Goal: Task Accomplishment & Management: Complete application form

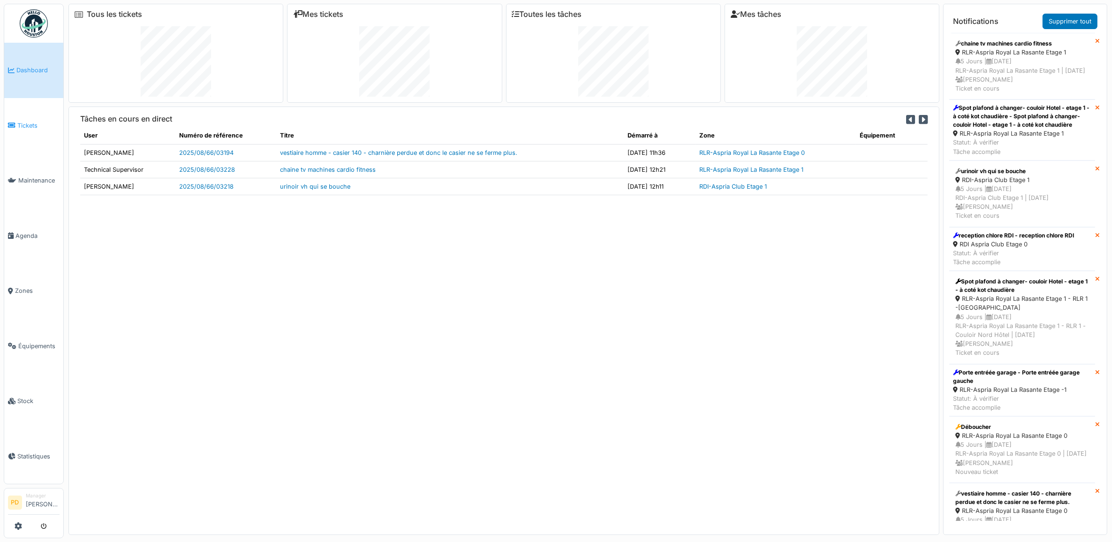
click at [32, 123] on span "Tickets" at bounding box center [38, 125] width 42 height 9
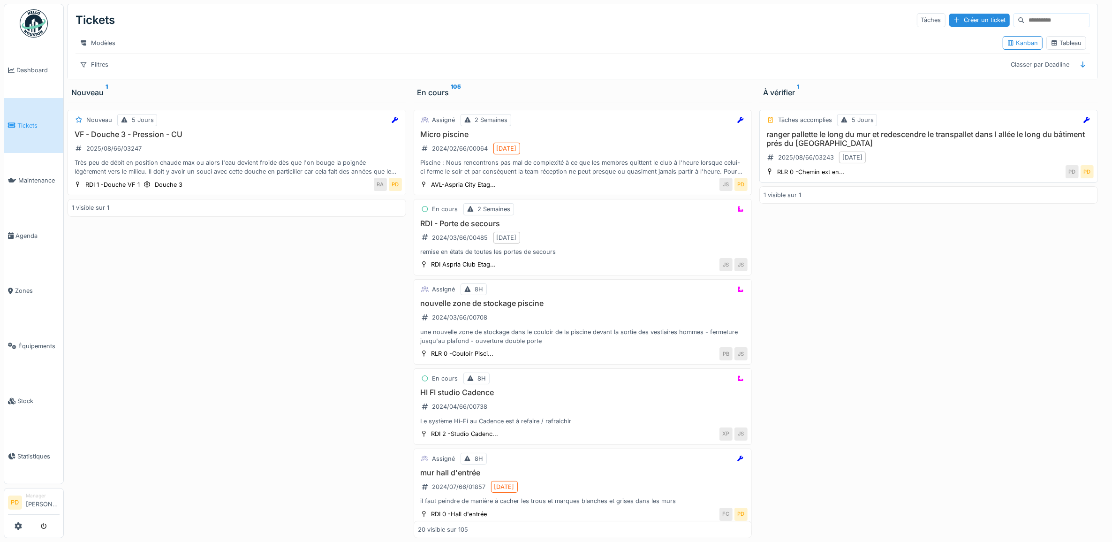
click at [871, 144] on h3 "ranger pallette le long du mur et redescendre le transpallet dans l allée le lo…" at bounding box center [929, 139] width 330 height 18
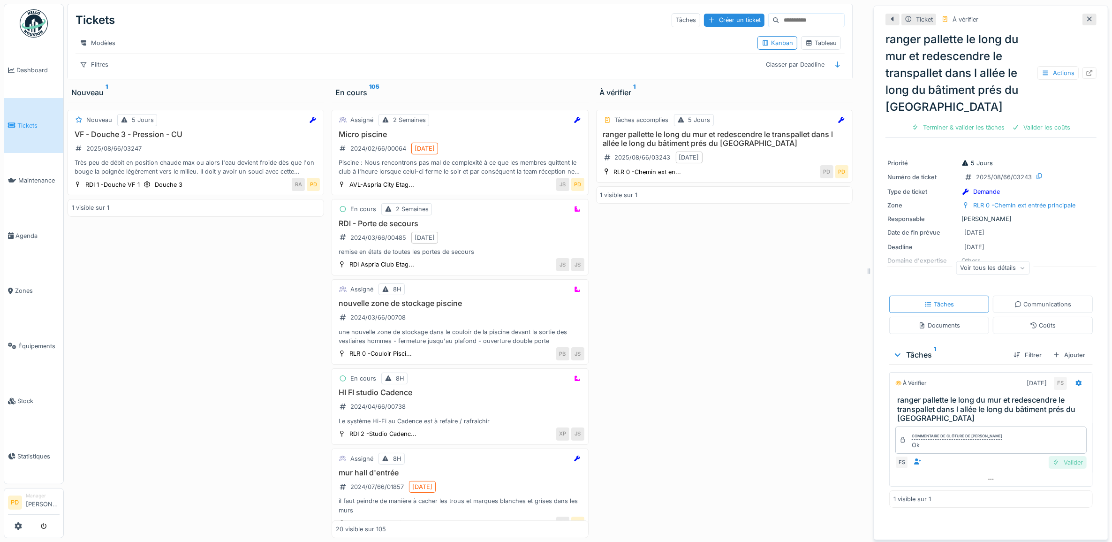
click at [1063, 464] on div "Valider" at bounding box center [1068, 462] width 38 height 13
click at [238, 169] on div "Très peu de débit en position chaude max ou alors l'eau devient froide dès que …" at bounding box center [196, 167] width 248 height 18
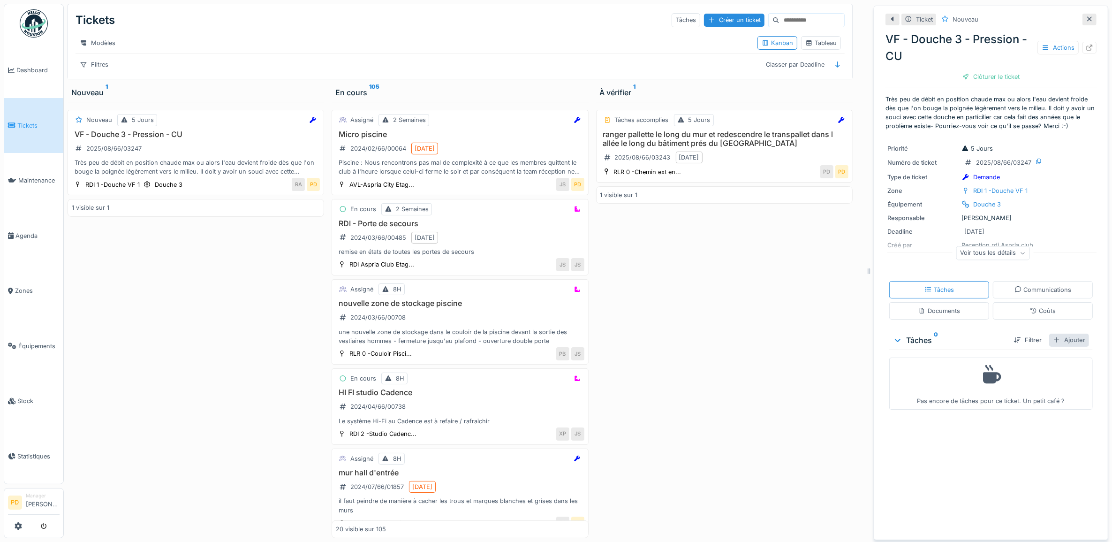
click at [1061, 340] on div "Ajouter" at bounding box center [1069, 340] width 40 height 13
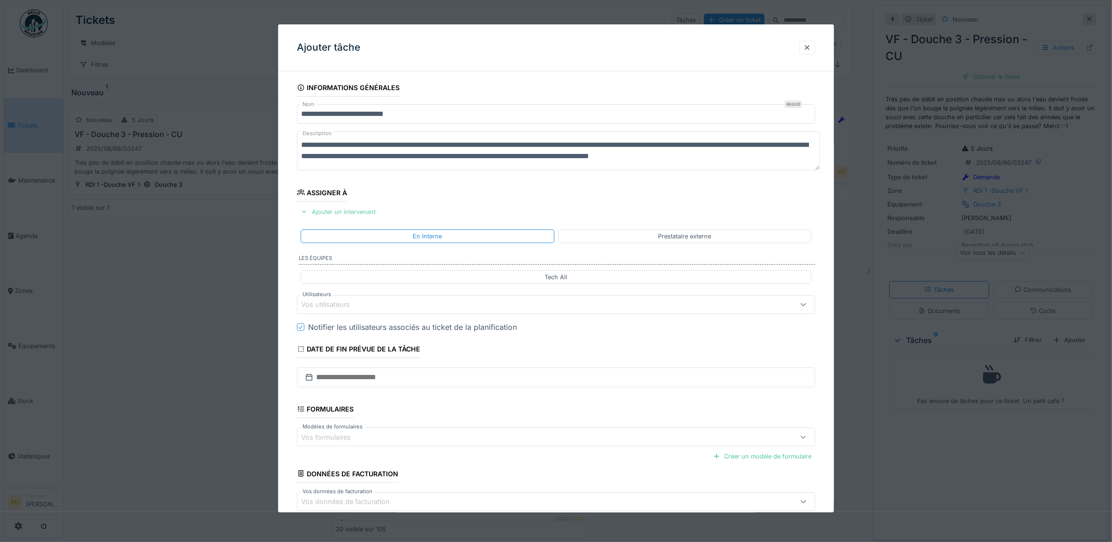
click at [353, 214] on div "Ajouter un intervenant" at bounding box center [338, 211] width 83 height 13
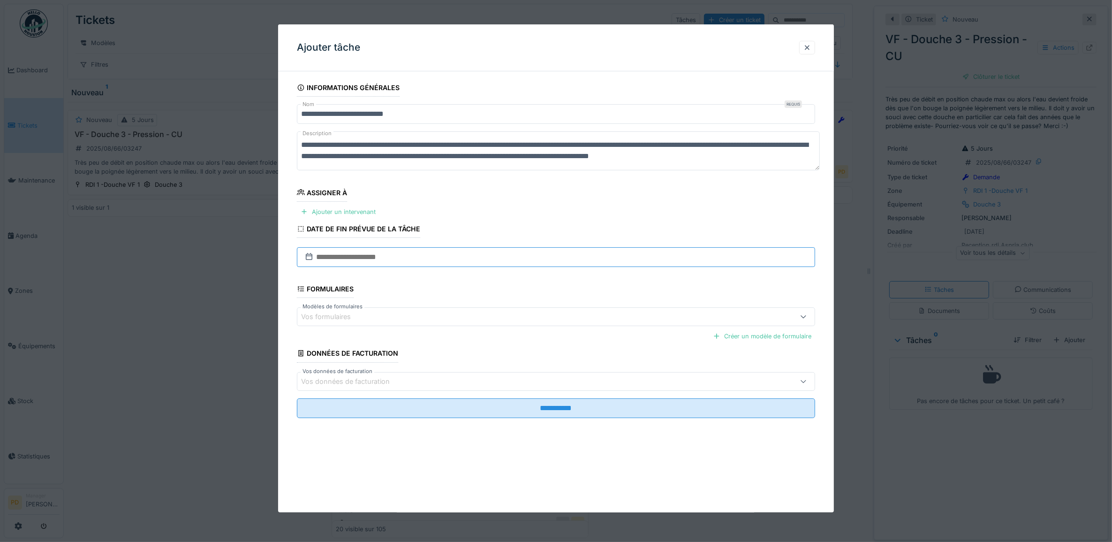
click at [349, 255] on input "text" at bounding box center [556, 257] width 519 height 20
click at [463, 200] on fieldset "**********" at bounding box center [556, 252] width 519 height 347
click at [364, 209] on div "Ajouter un intervenant" at bounding box center [338, 211] width 83 height 13
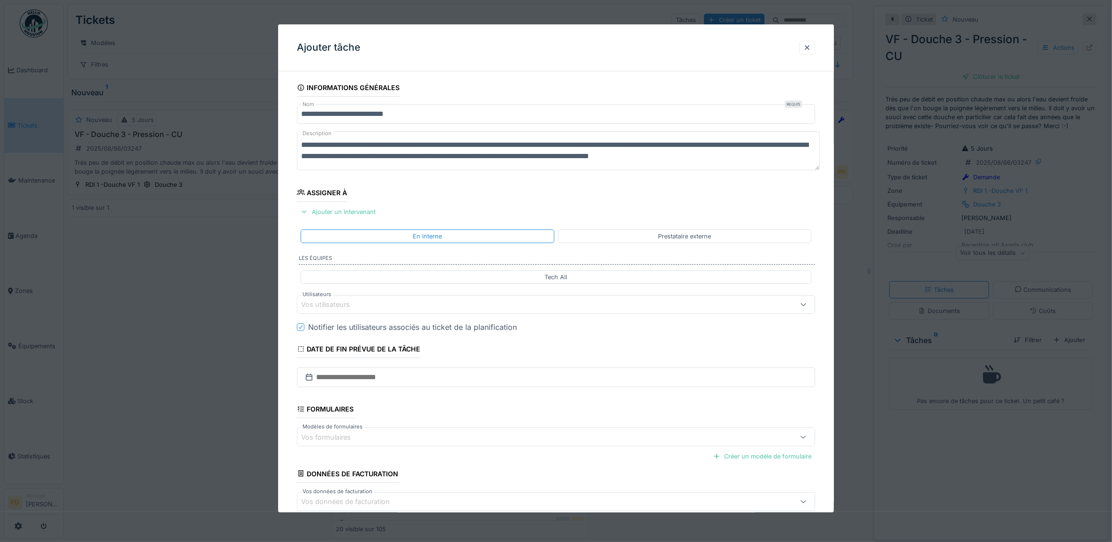
click at [376, 305] on div "Vos utilisateurs" at bounding box center [527, 304] width 452 height 10
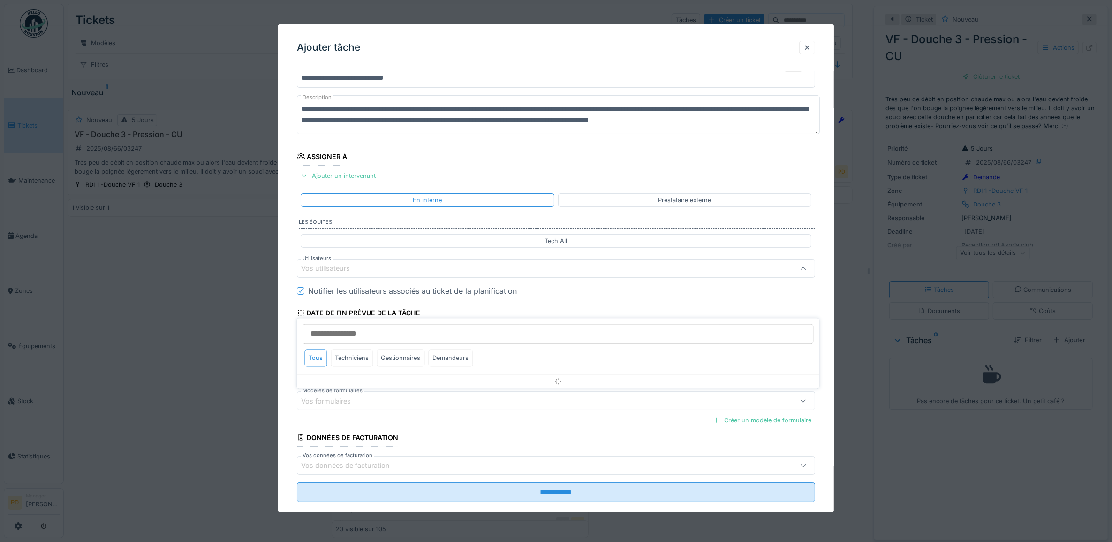
scroll to position [38, 0]
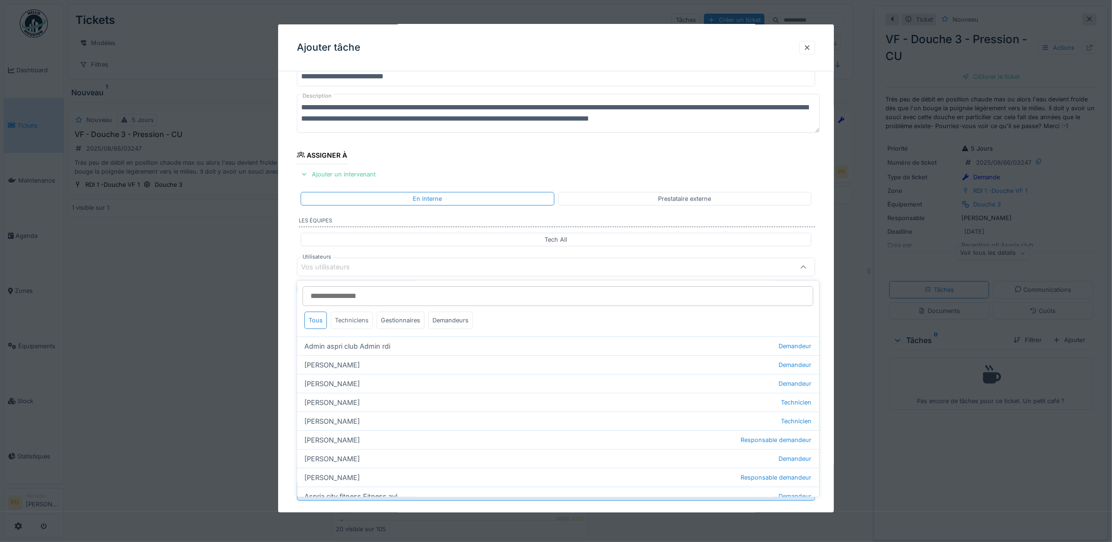
click at [359, 323] on div "Techniciens" at bounding box center [352, 320] width 42 height 17
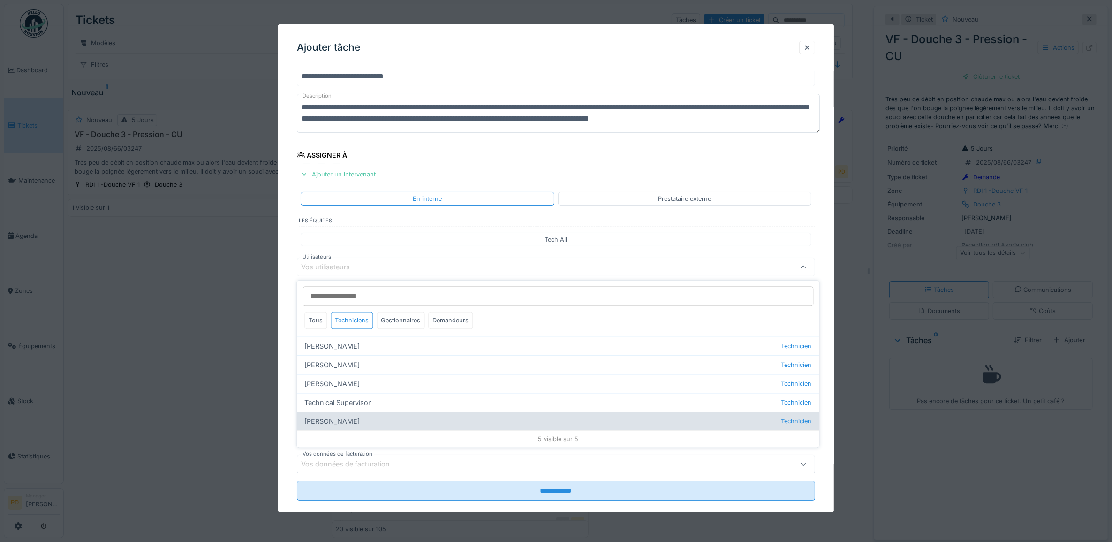
click at [359, 424] on div "Wojciech Wierozebski Technicien" at bounding box center [558, 421] width 522 height 19
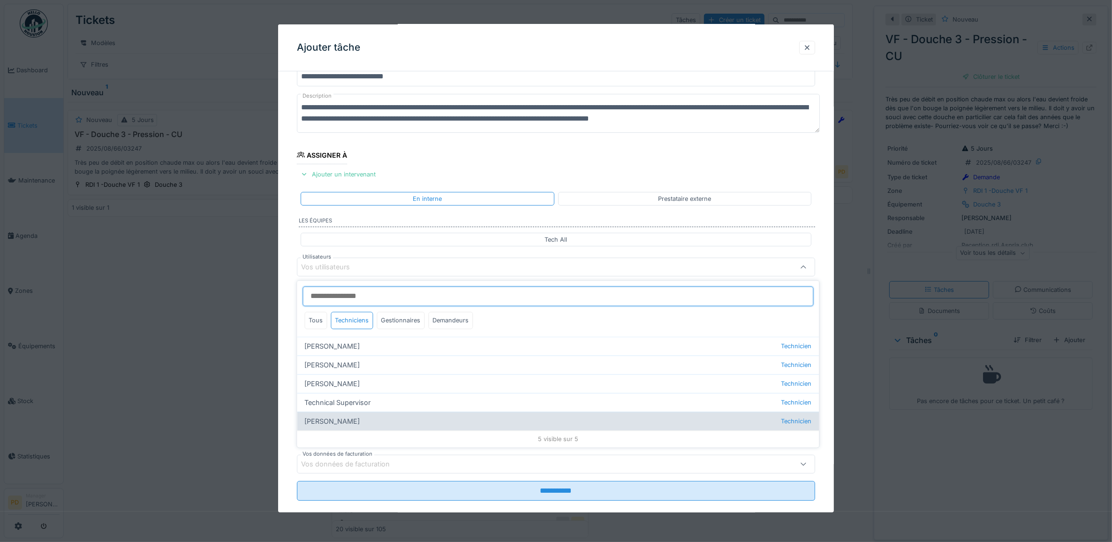
type input "****"
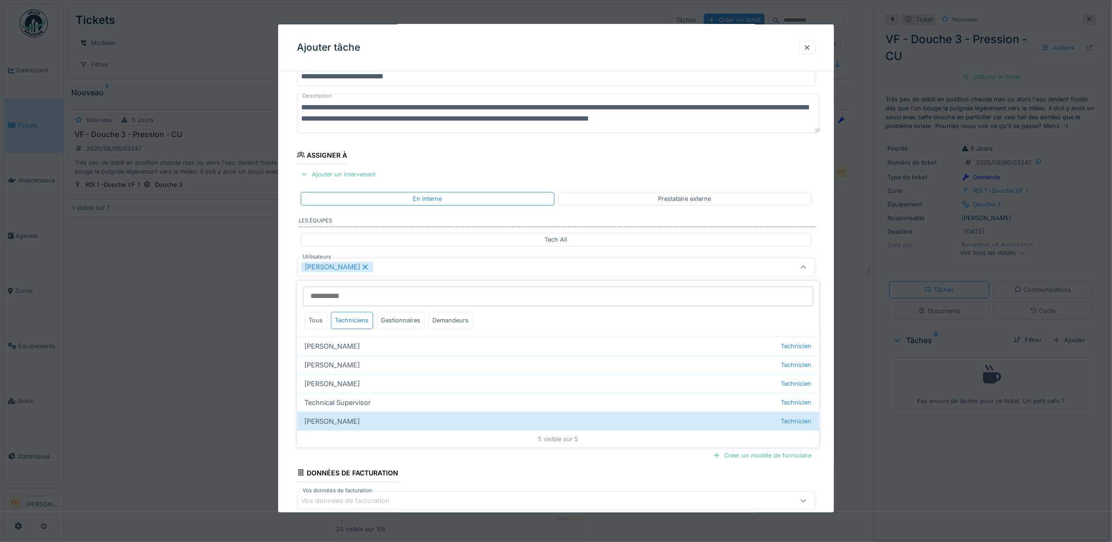
click at [287, 299] on div "**********" at bounding box center [556, 302] width 556 height 522
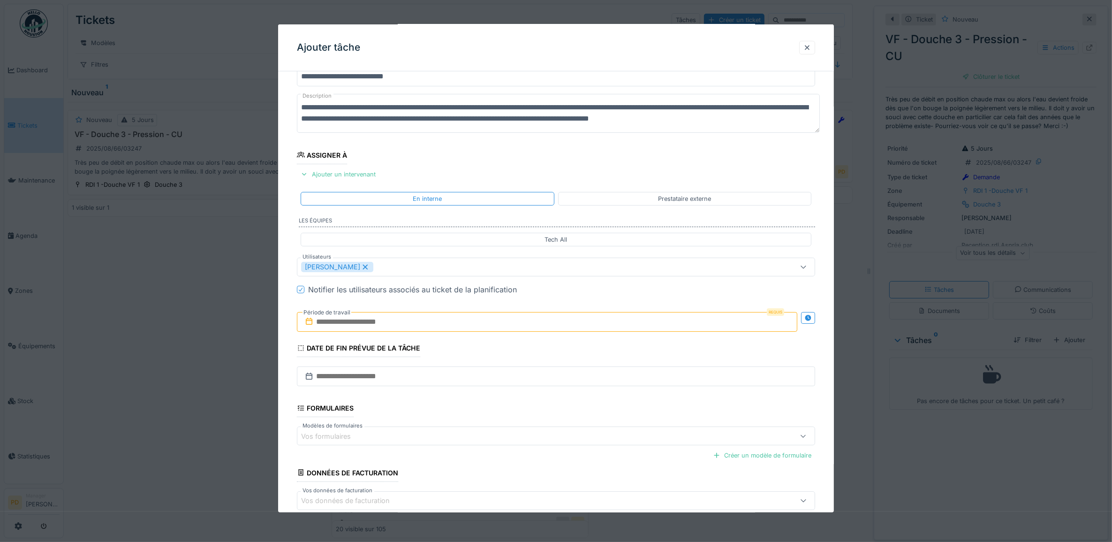
click at [320, 323] on input "text" at bounding box center [547, 322] width 501 height 20
click at [519, 446] on div "26" at bounding box center [519, 444] width 13 height 13
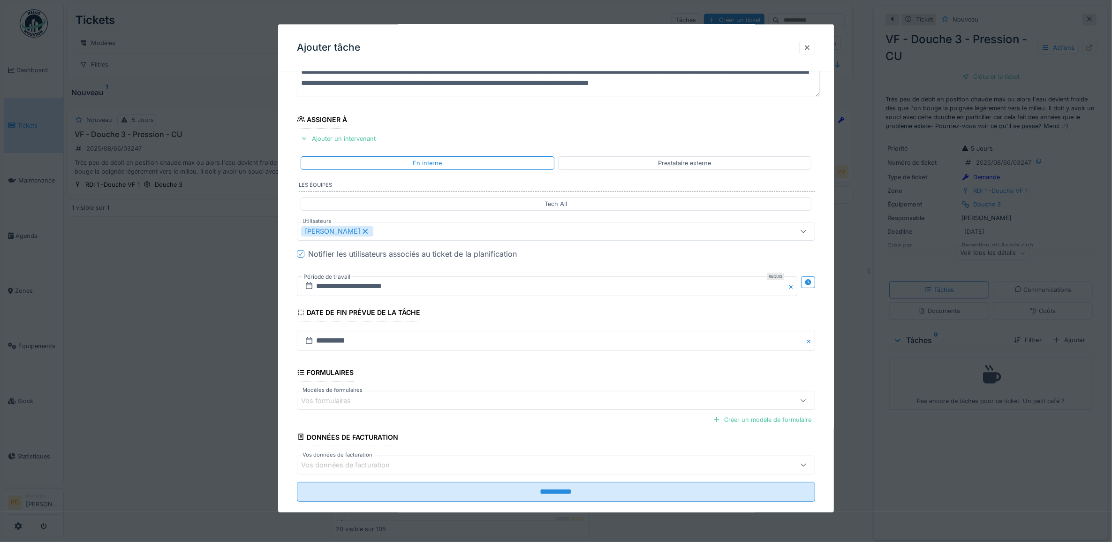
scroll to position [90, 0]
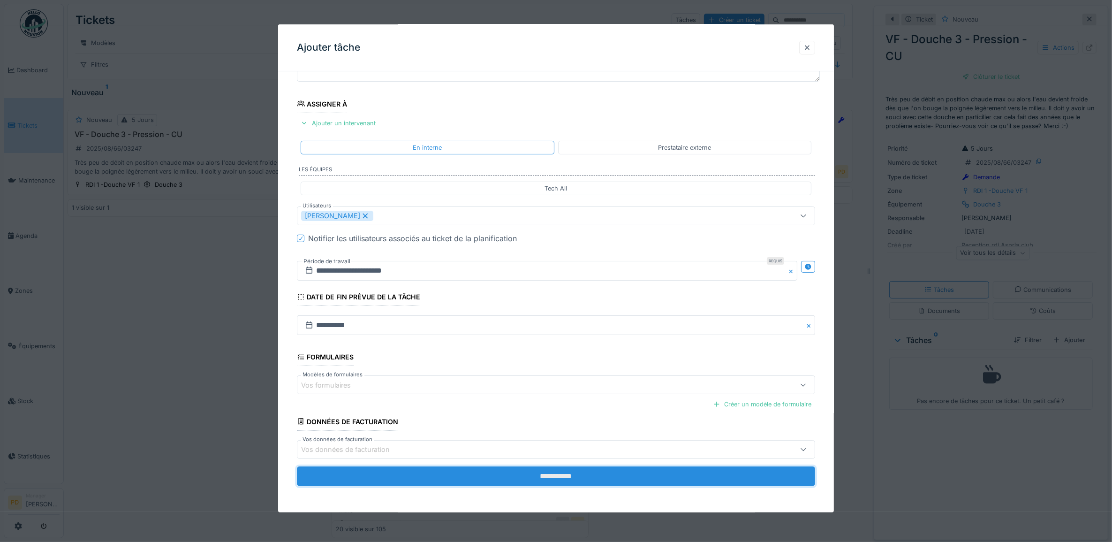
click at [512, 476] on input "**********" at bounding box center [556, 476] width 519 height 20
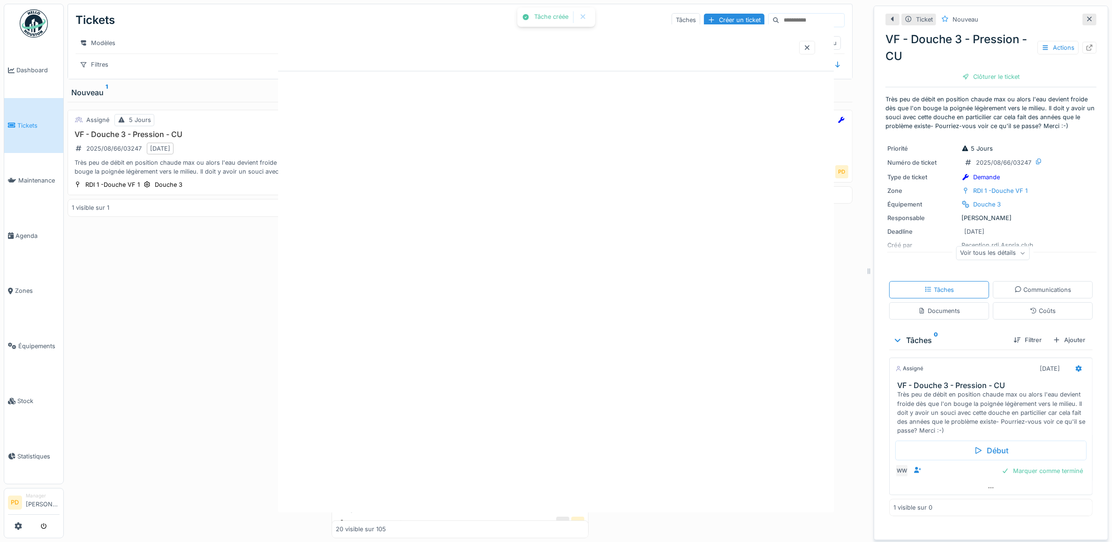
scroll to position [0, 0]
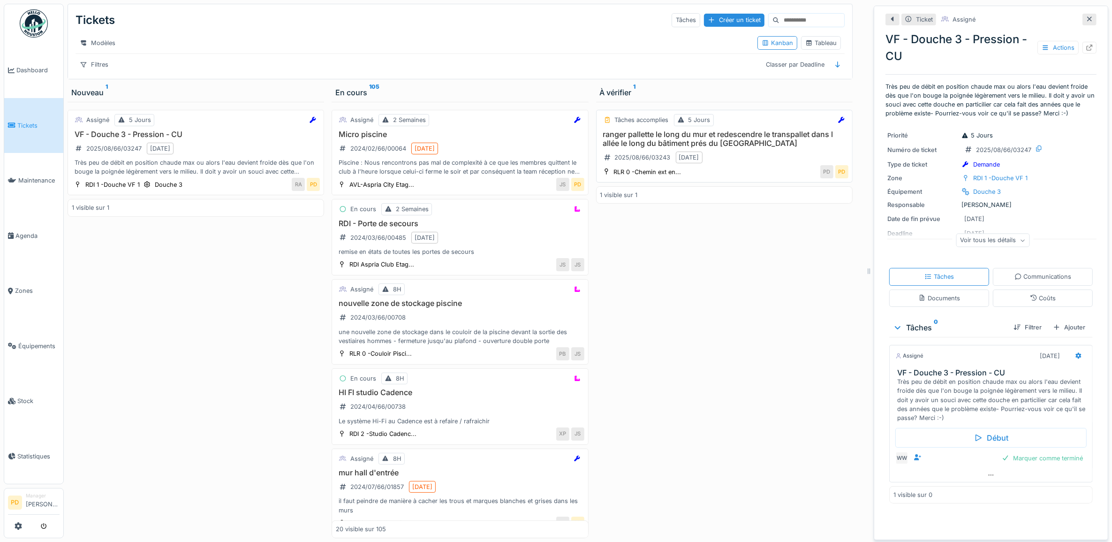
click at [752, 148] on h3 "ranger pallette le long du mur et redescendre le transpallet dans l allée le lo…" at bounding box center [724, 139] width 248 height 18
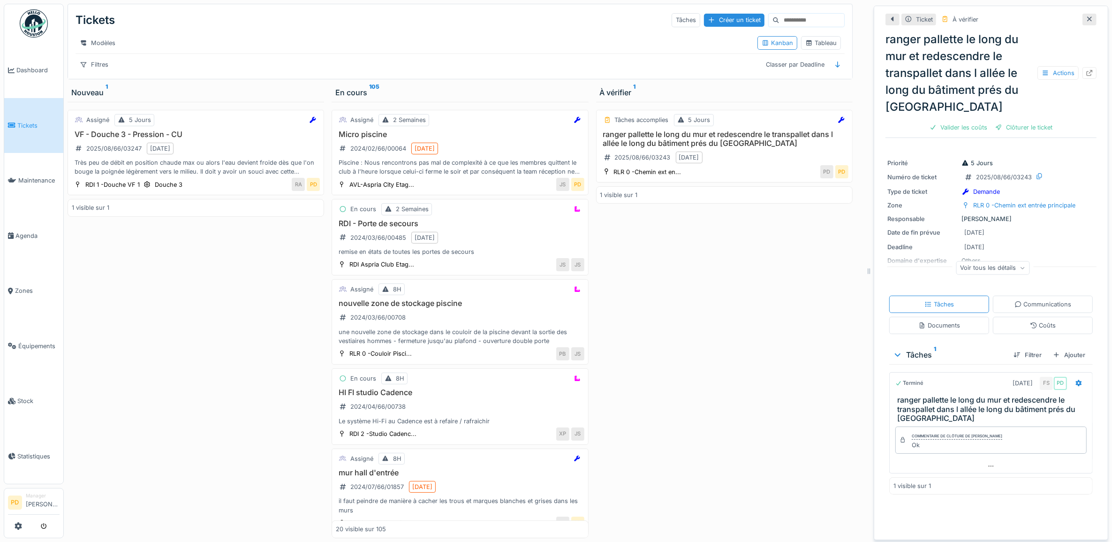
click at [24, 129] on link "Tickets" at bounding box center [33, 125] width 59 height 55
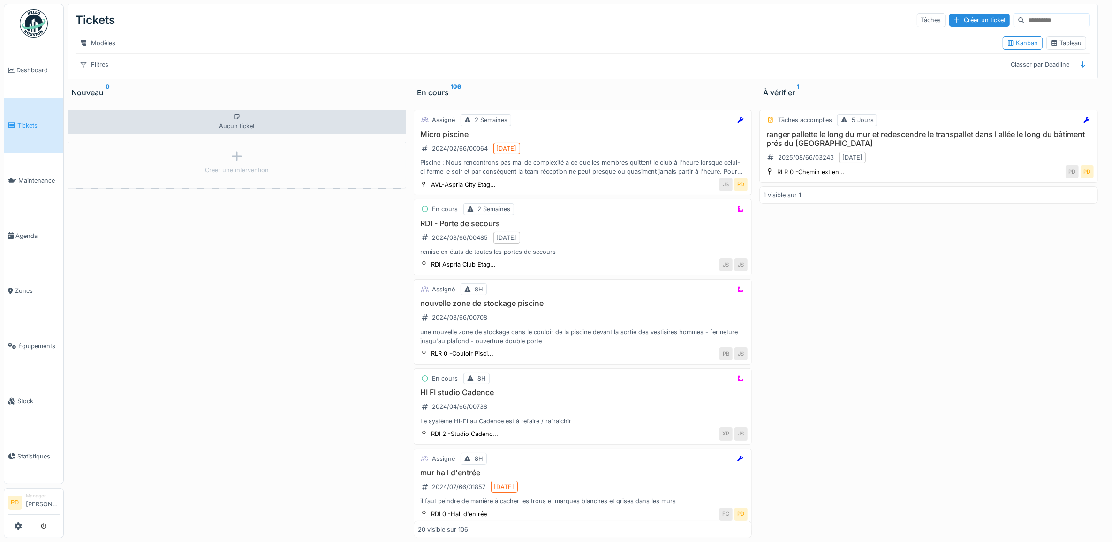
click at [24, 118] on link "Tickets" at bounding box center [33, 125] width 59 height 55
click at [196, 322] on div "Aucun ticket Créer une intervention" at bounding box center [237, 320] width 339 height 436
click at [928, 142] on h3 "ranger pallette le long du mur et redescendre le transpallet dans l allée le lo…" at bounding box center [929, 139] width 330 height 18
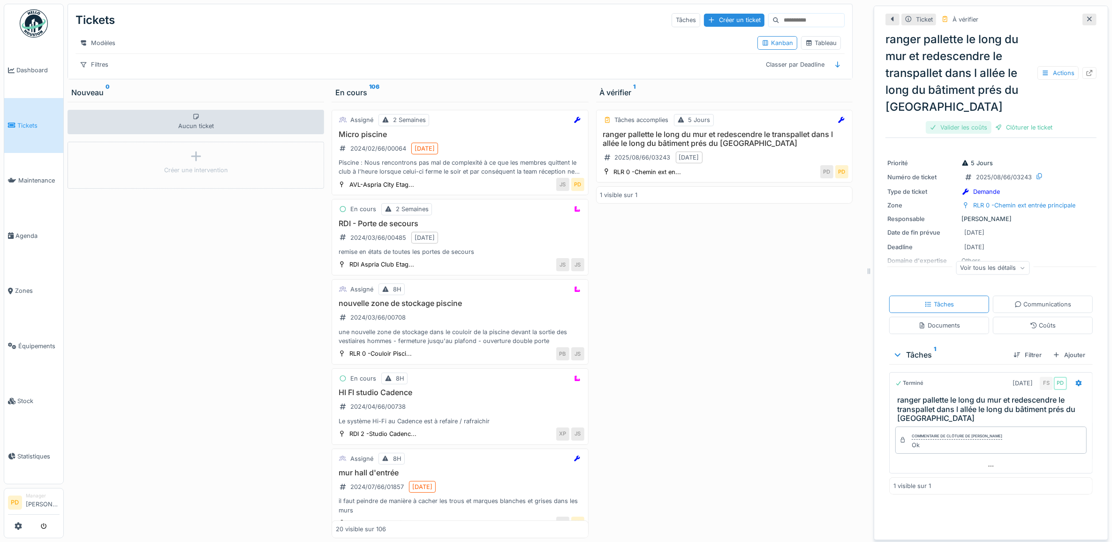
click at [972, 125] on div "Valider les coûts" at bounding box center [959, 127] width 66 height 13
click at [998, 127] on div "Clôturer le ticket" at bounding box center [991, 127] width 65 height 13
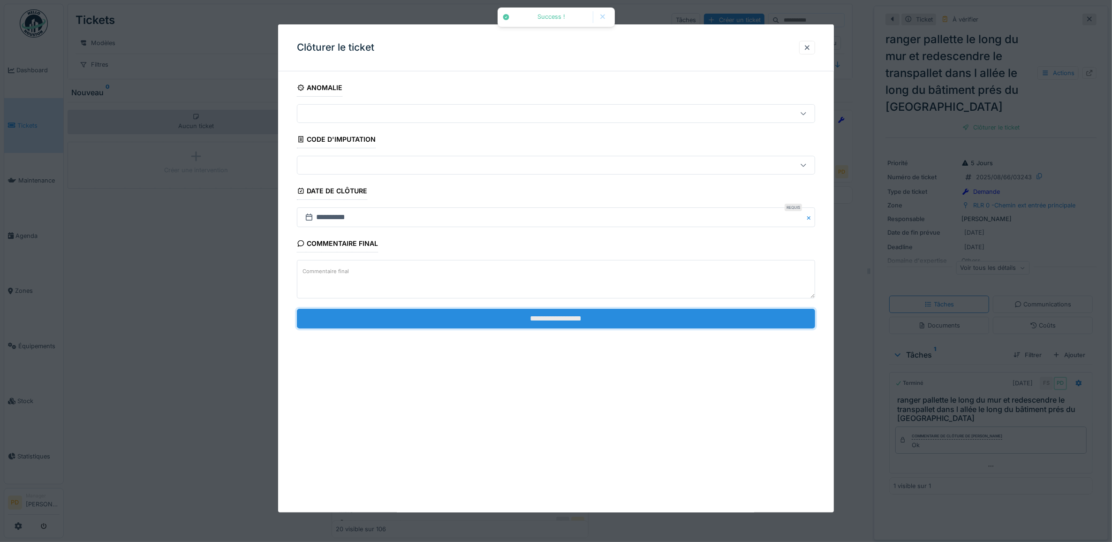
click at [651, 322] on input "**********" at bounding box center [556, 319] width 519 height 20
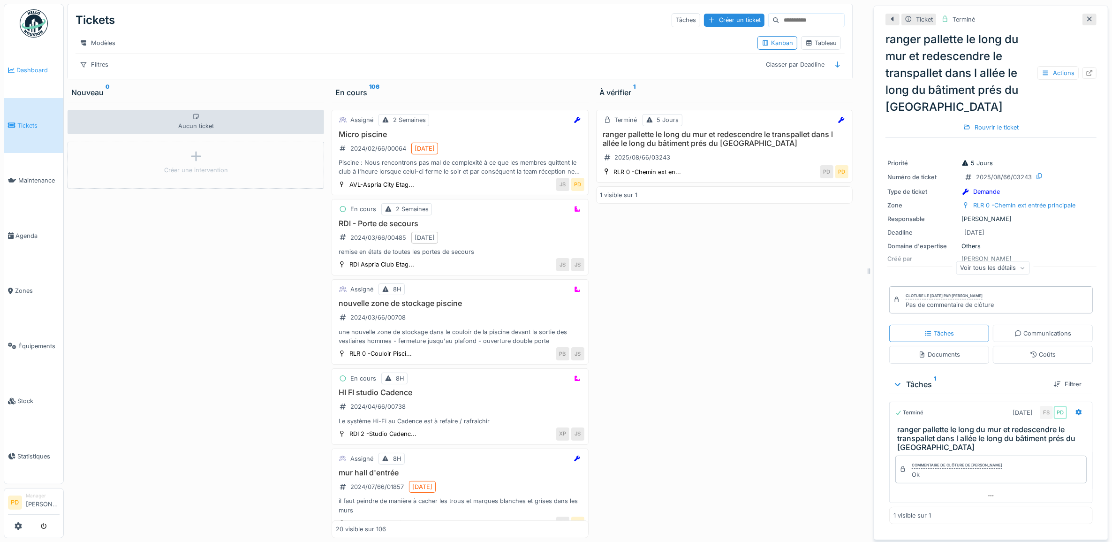
click at [29, 67] on span "Dashboard" at bounding box center [37, 70] width 43 height 9
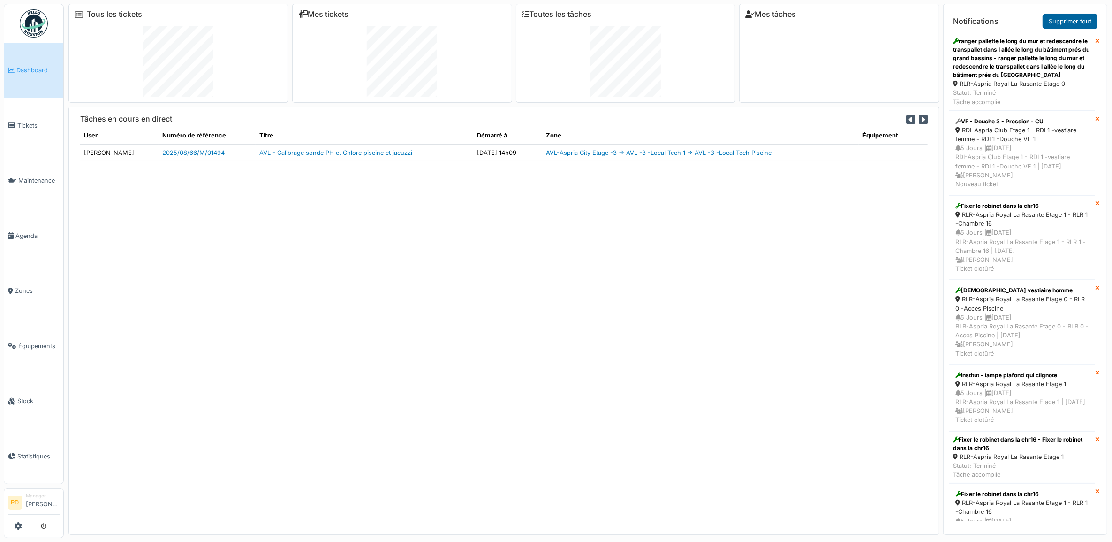
click at [1070, 23] on link "Supprimer tout" at bounding box center [1070, 21] width 55 height 15
